Goal: Find specific page/section: Find specific page/section

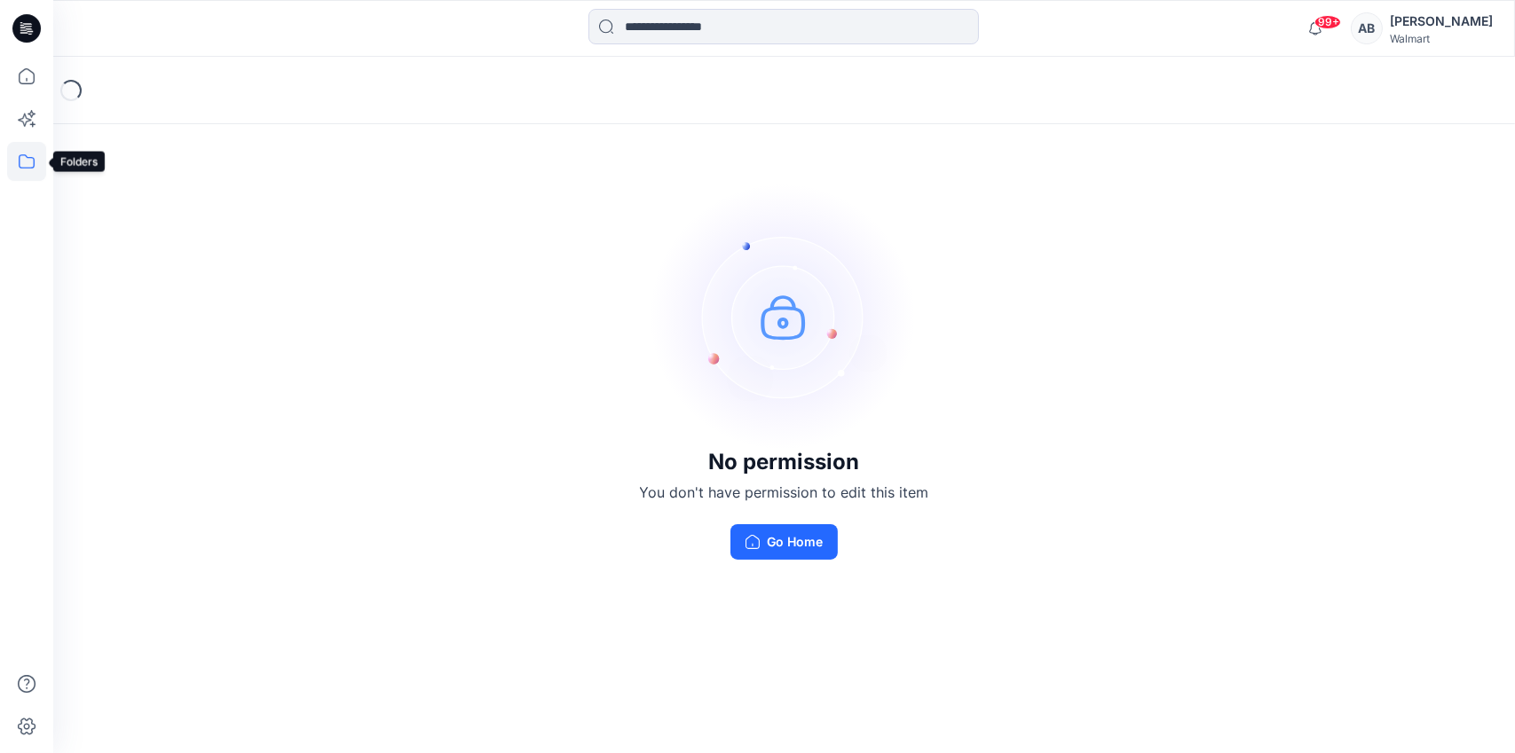
click at [30, 169] on icon at bounding box center [26, 161] width 39 height 39
click at [117, 141] on div at bounding box center [168, 138] width 202 height 35
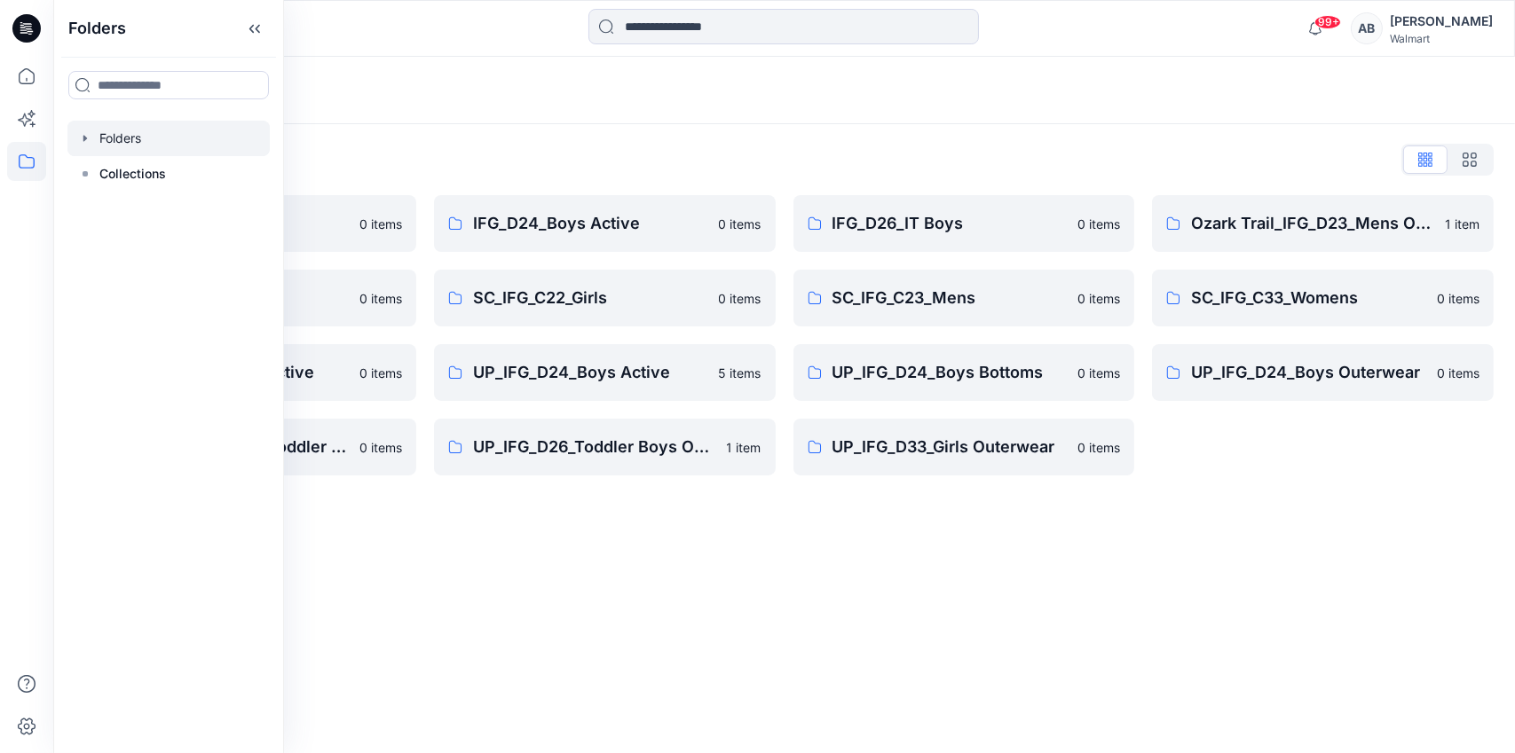
click at [967, 566] on div "Folders Folders List IFG_D23_Mens Active 0 items SC_IFG_C22_Boys 0 items UP_IFG…" at bounding box center [784, 405] width 1462 height 697
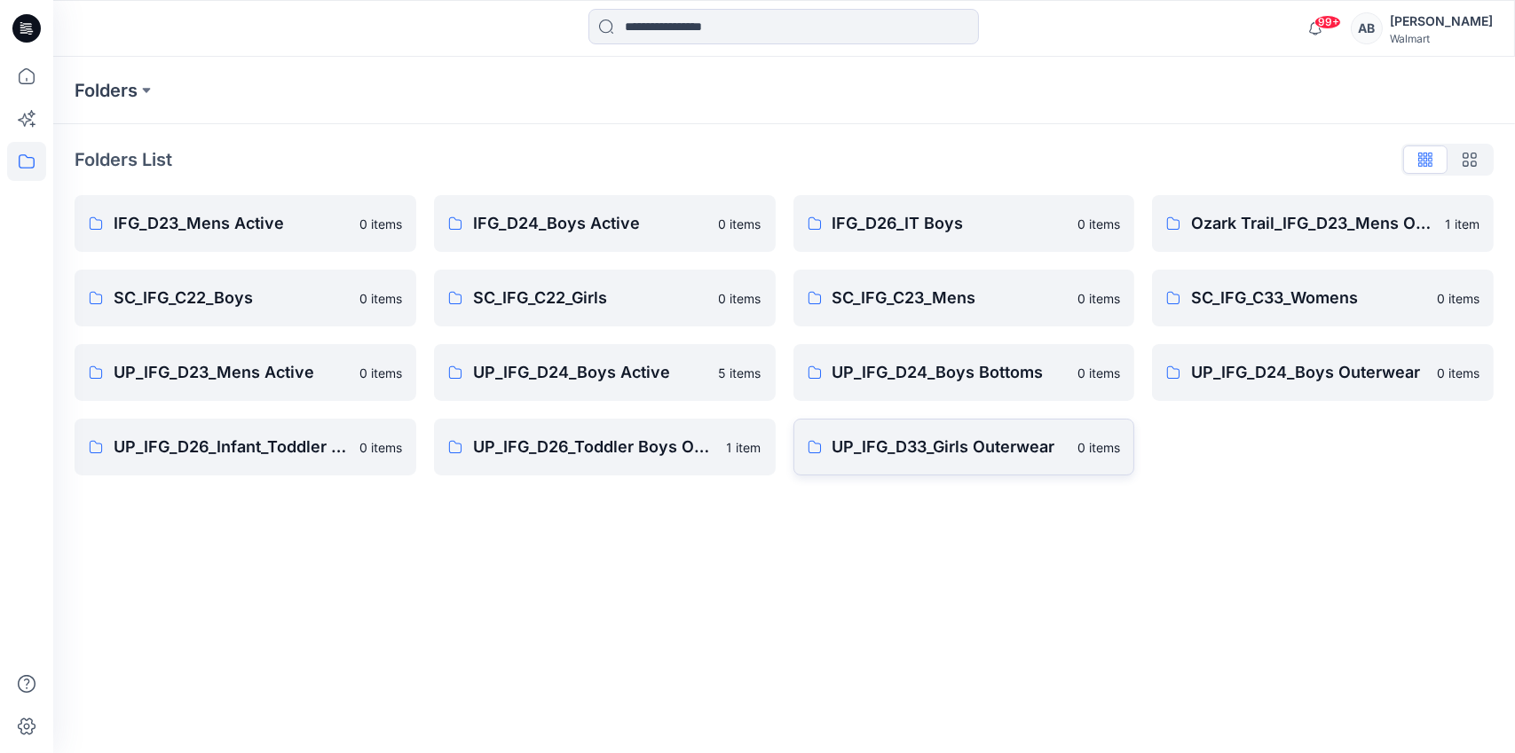
click at [943, 461] on link "UP_IFG_D33_Girls Outerwear 0 items" at bounding box center [964, 447] width 342 height 57
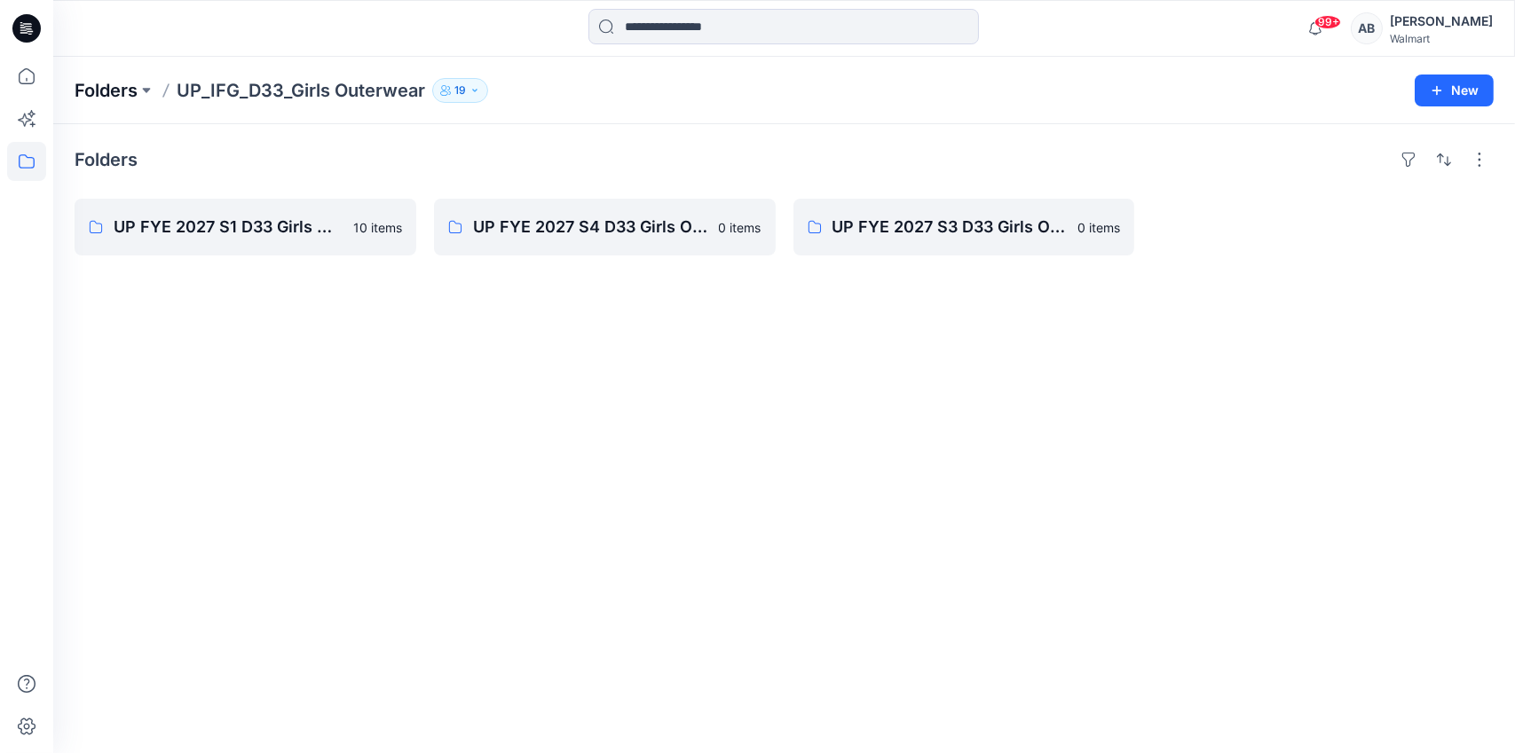
click at [99, 94] on p "Folders" at bounding box center [106, 90] width 63 height 25
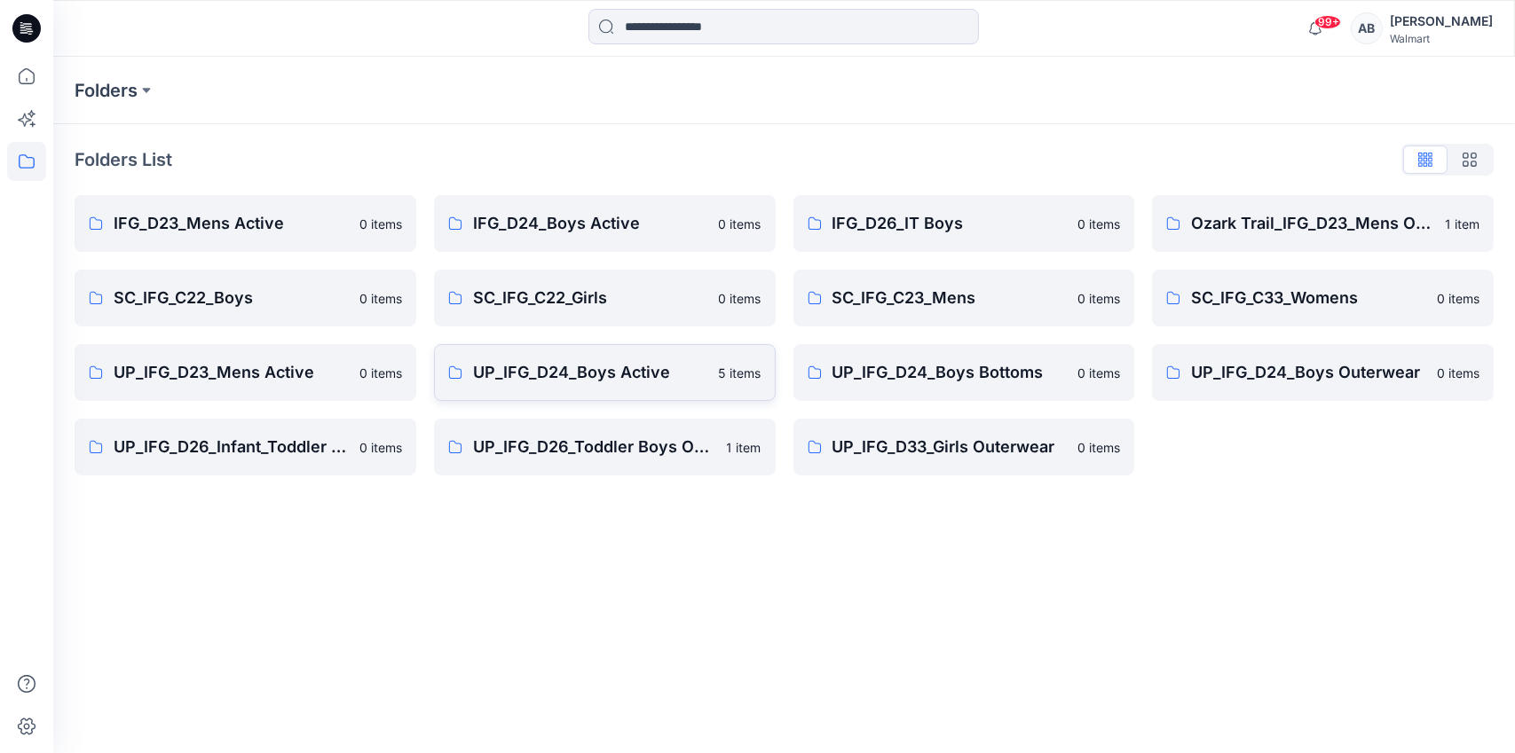
click at [541, 389] on link "UP_IFG_D24_Boys Active 5 items" at bounding box center [605, 372] width 342 height 57
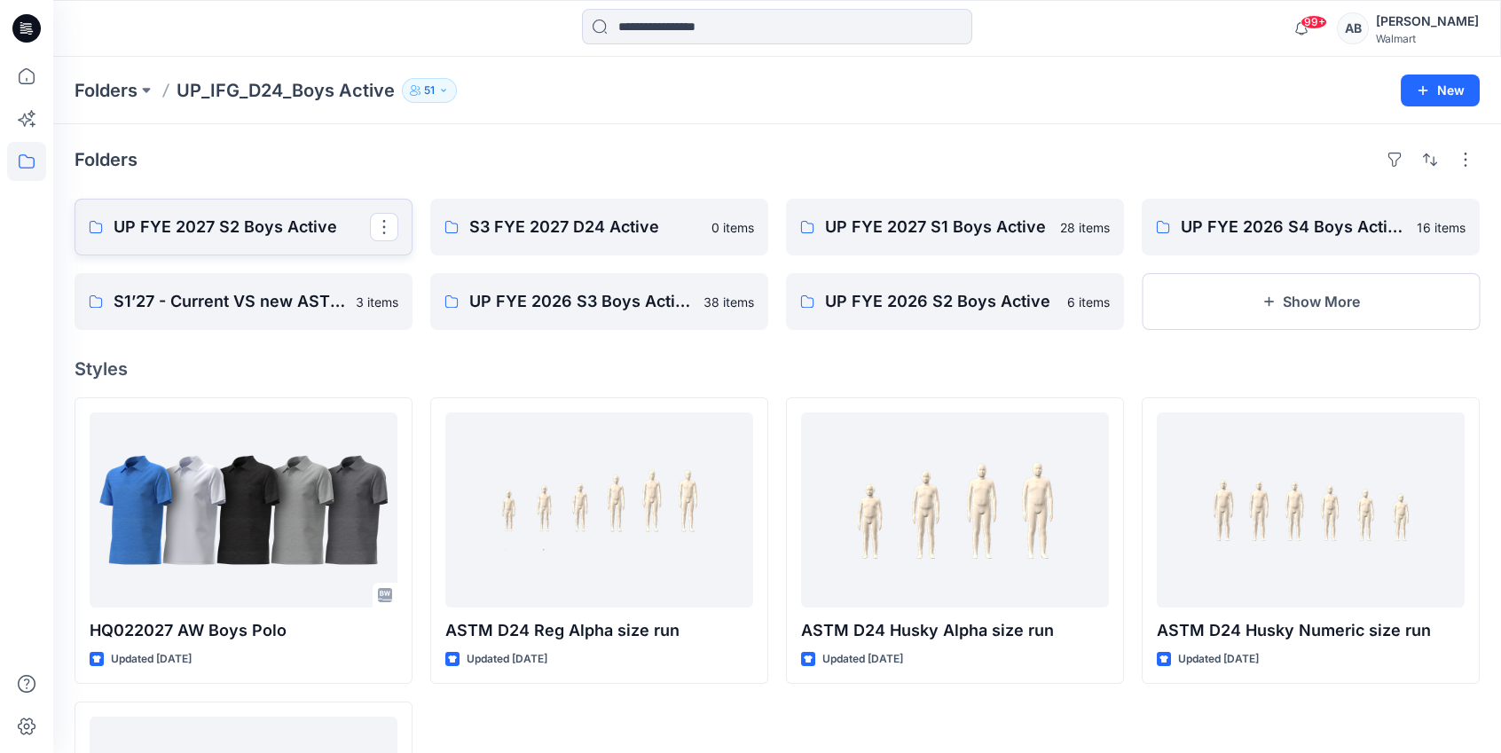
click at [213, 234] on p "UP FYE 2027 S2 Boys Active" at bounding box center [242, 227] width 256 height 25
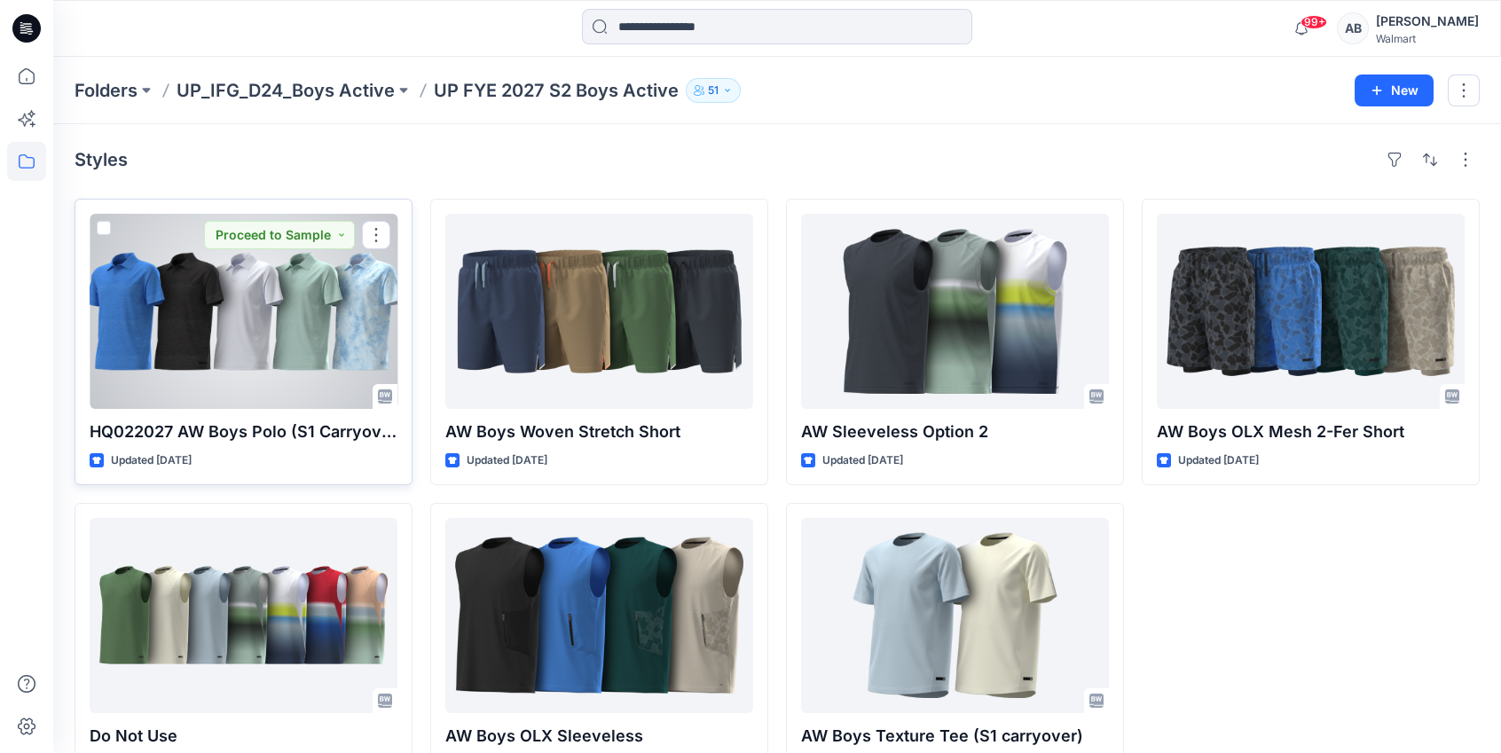
click at [267, 350] on div at bounding box center [244, 311] width 308 height 195
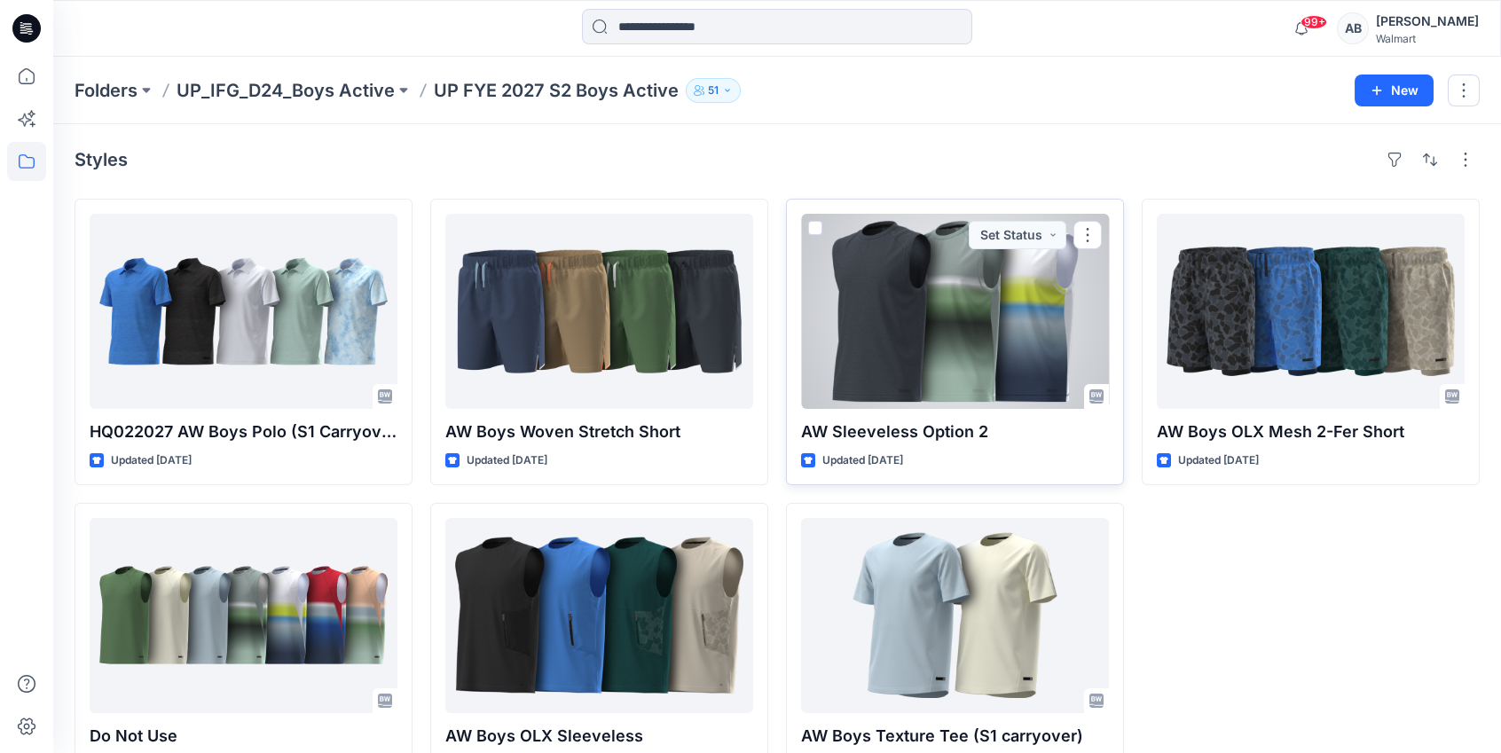
click at [993, 376] on div at bounding box center [955, 311] width 308 height 195
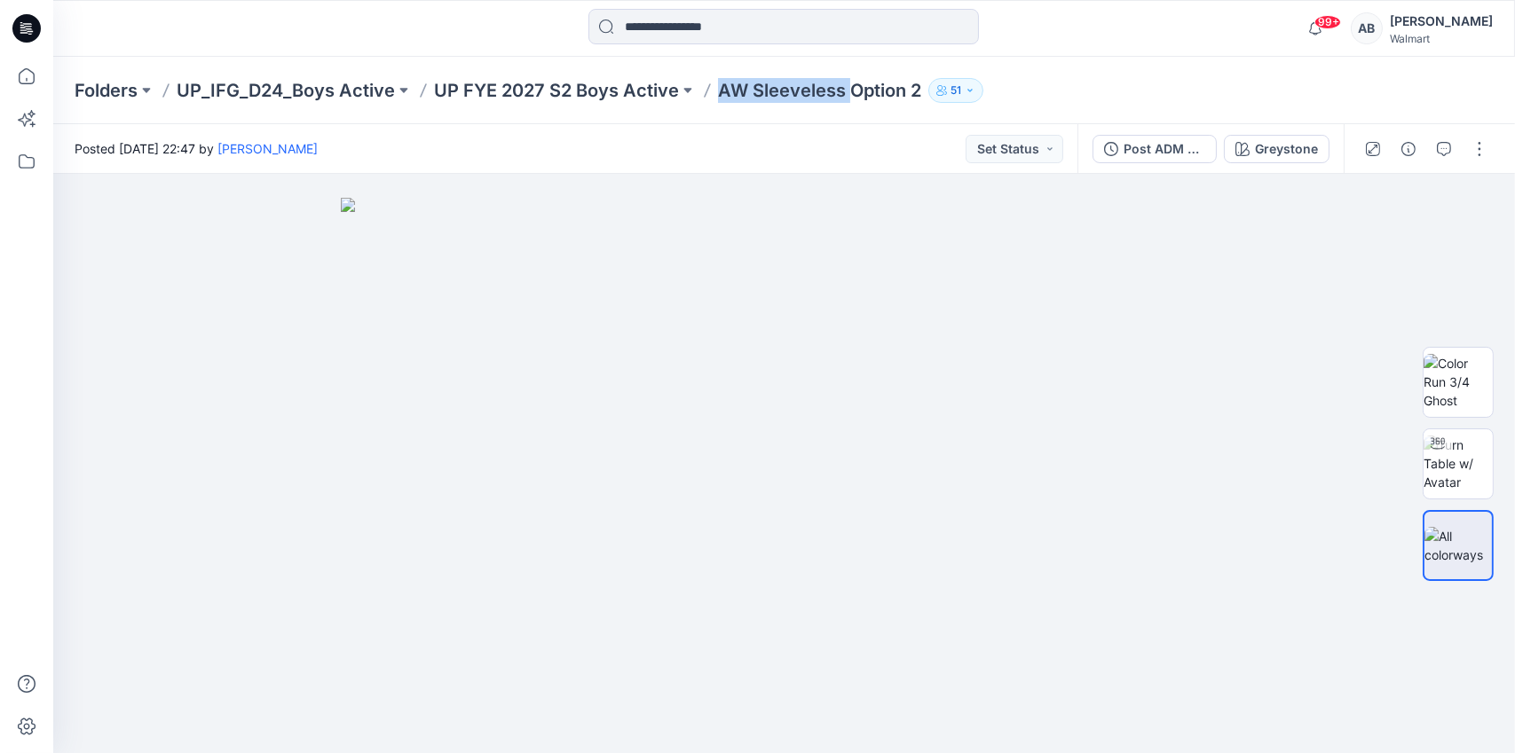
drag, startPoint x: 719, startPoint y: 91, endPoint x: 850, endPoint y: 106, distance: 132.2
click at [850, 106] on div "Folders UP_IFG_D24_Boys Active UP FYE 2027 S2 Boys Active AW Sleeveless Option …" at bounding box center [784, 90] width 1462 height 67
click at [283, 99] on p "UP_IFG_D24_Boys Active" at bounding box center [286, 90] width 218 height 25
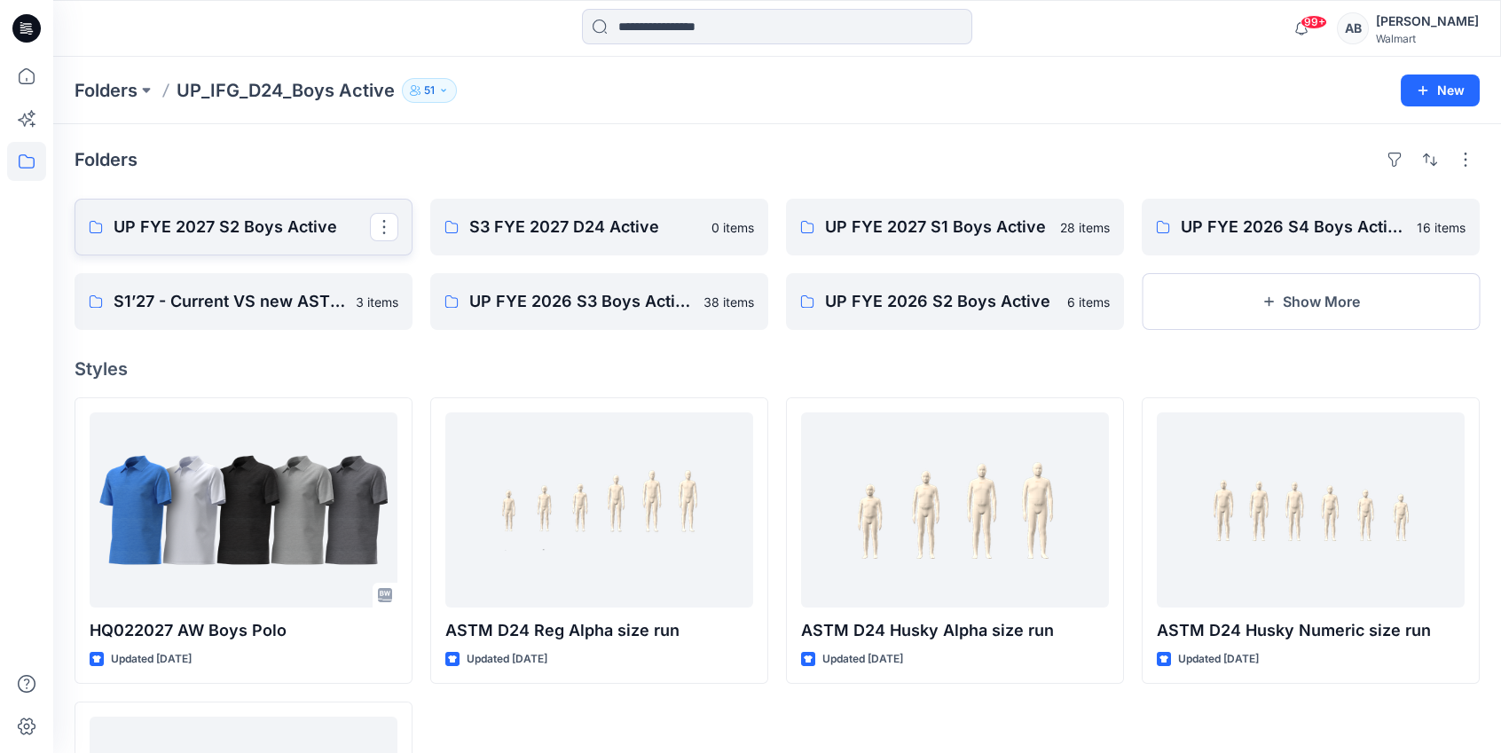
click at [219, 226] on p "UP FYE 2027 S2 Boys Active" at bounding box center [242, 227] width 256 height 25
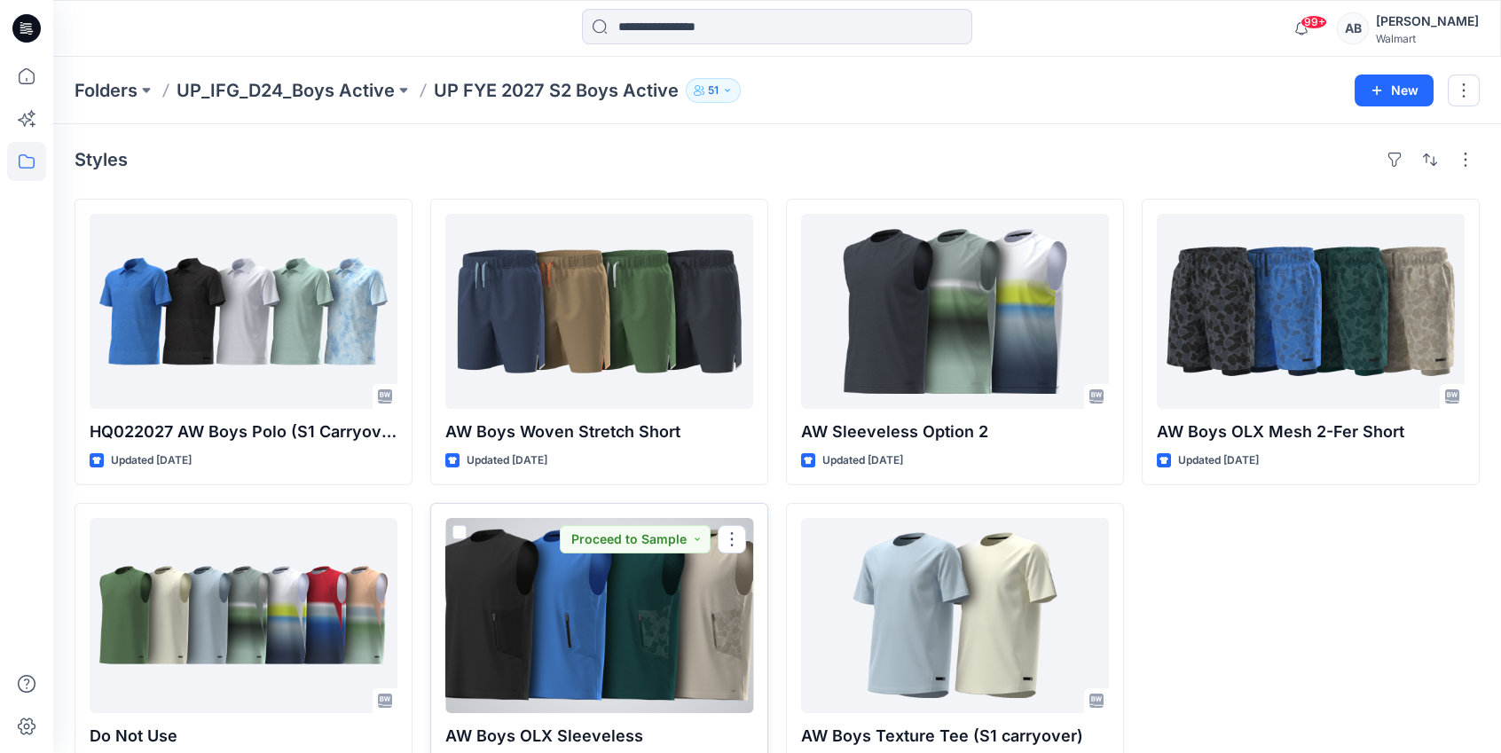
click at [666, 629] on div at bounding box center [599, 615] width 308 height 195
